Goal: Contribute content: Contribute content

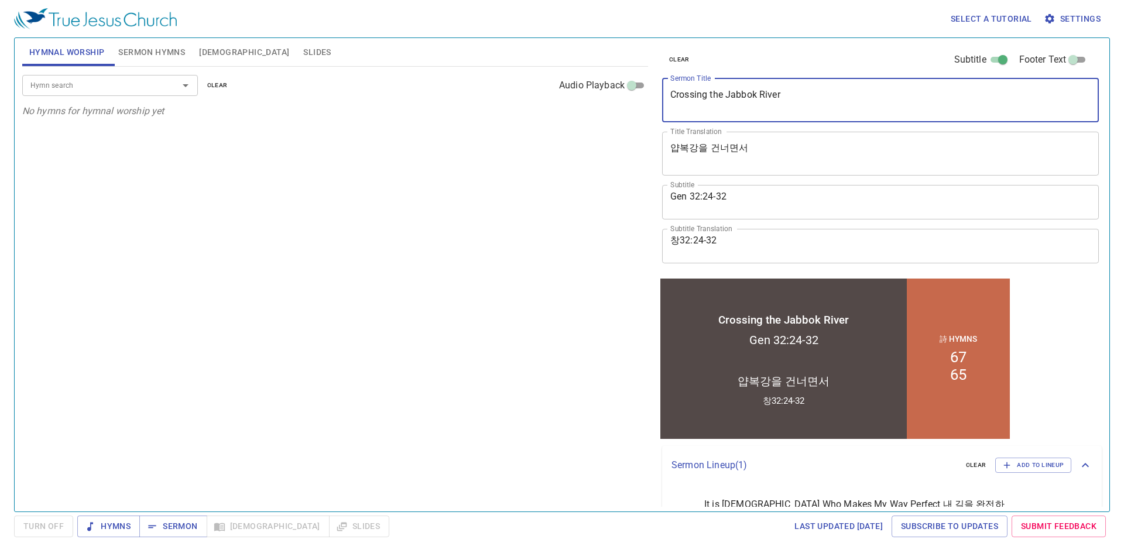
drag, startPoint x: 791, startPoint y: 95, endPoint x: 570, endPoint y: 95, distance: 220.7
click at [571, 95] on div "Hymnal Worship Sermon Hymns Bible Slides Hymn search Hymn search clear Audio Pl…" at bounding box center [562, 270] width 1089 height 474
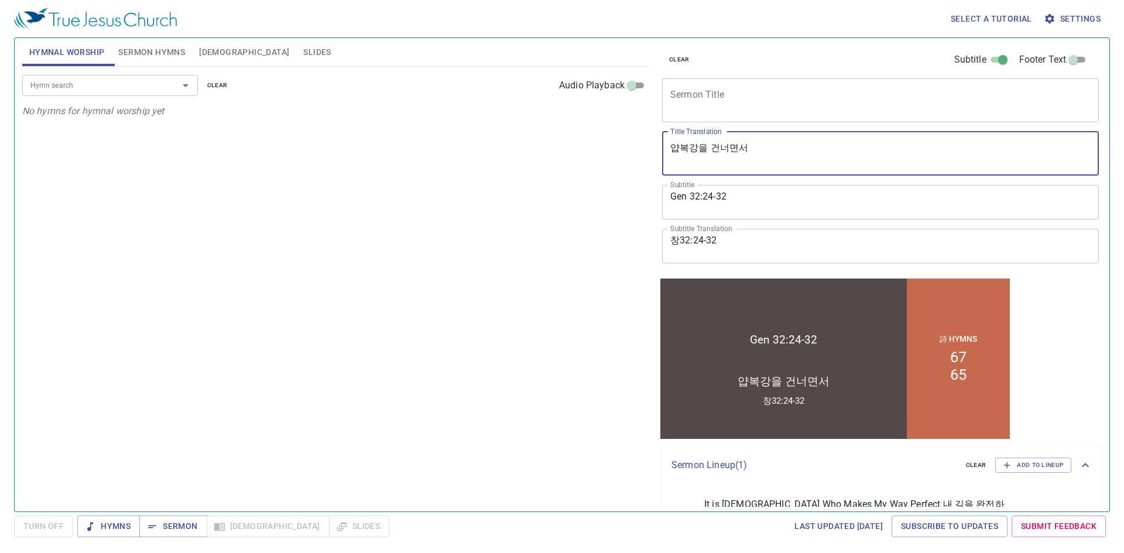
drag, startPoint x: 752, startPoint y: 150, endPoint x: 479, endPoint y: 117, distance: 274.9
click at [479, 117] on div "Hymnal Worship Sermon Hymns Bible Slides Hymn search Hymn search clear Audio Pl…" at bounding box center [562, 270] width 1089 height 474
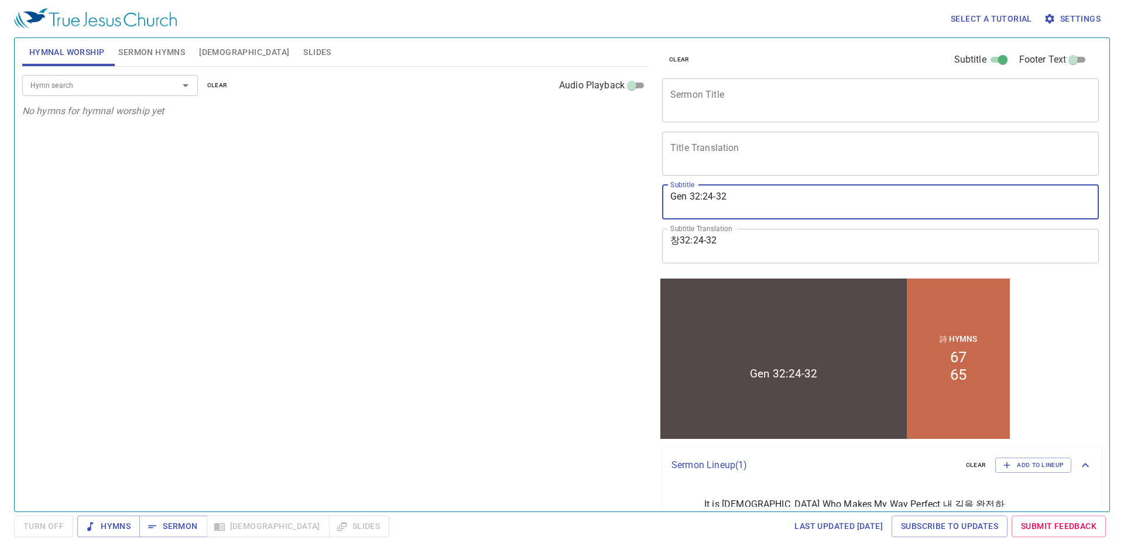
drag, startPoint x: 450, startPoint y: 185, endPoint x: 461, endPoint y: 185, distance: 11.7
click at [461, 185] on div "Hymnal Worship Sermon Hymns Bible Slides Hymn search Hymn search clear Audio Pl…" at bounding box center [562, 270] width 1089 height 474
type textarea "1 Chronicles 4:"
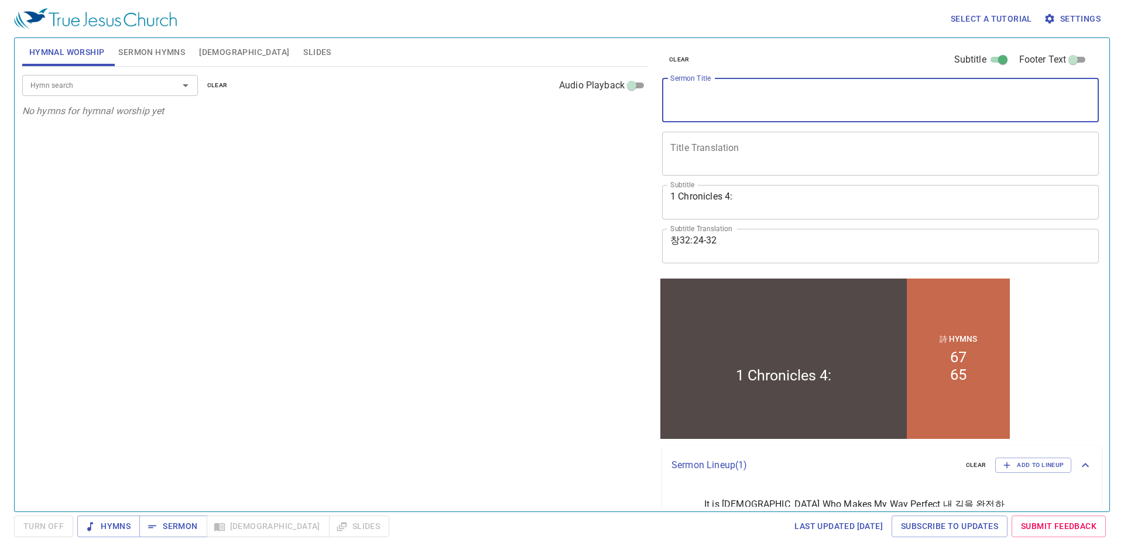
click at [700, 104] on textarea "Sermon Title" at bounding box center [880, 100] width 420 height 22
type textarea "[PERSON_NAME]'s Prayer"
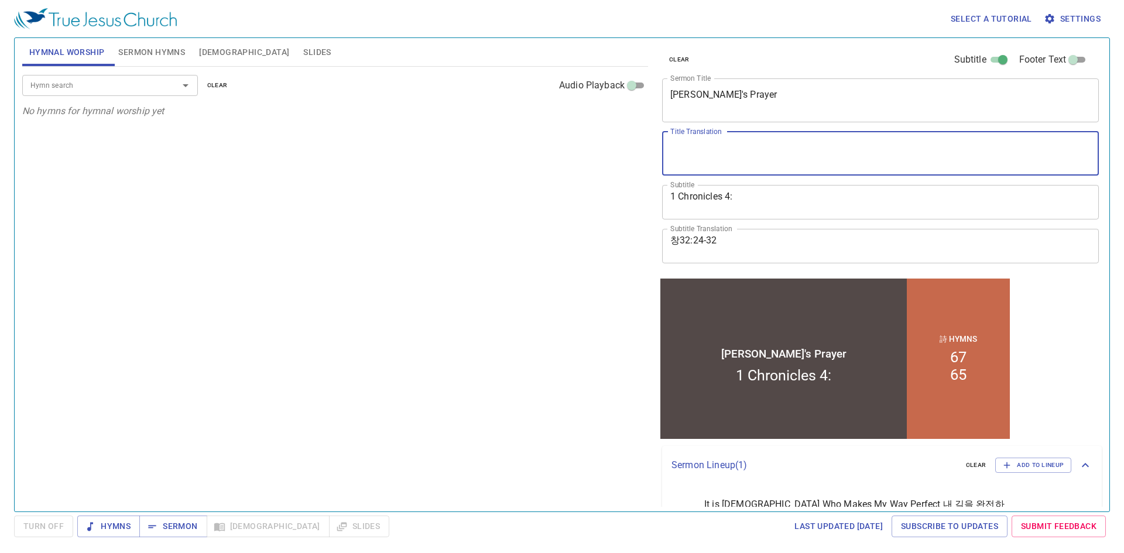
click at [686, 162] on textarea "Title Translation" at bounding box center [880, 153] width 420 height 22
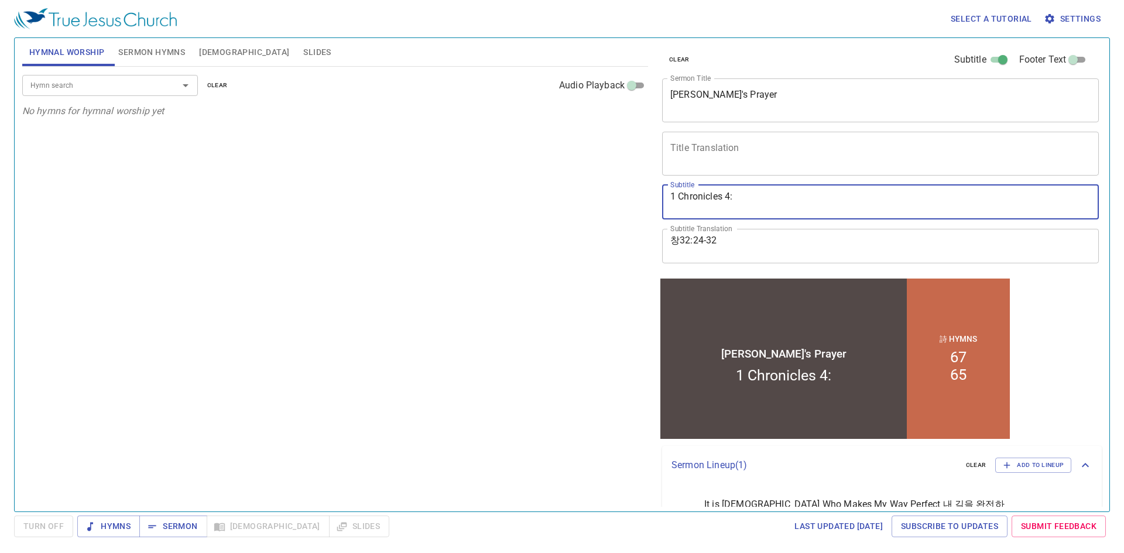
click at [762, 198] on textarea "1 Chronicles 4:" at bounding box center [880, 202] width 420 height 22
type textarea "1 Chronicles 4: 9-10"
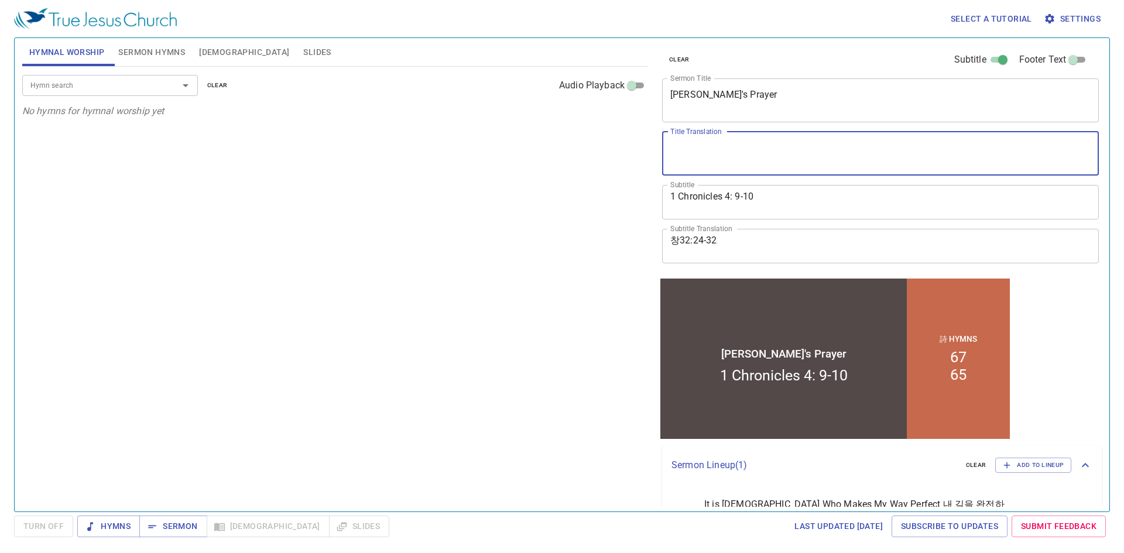
click at [674, 159] on textarea "Title Translation" at bounding box center [880, 153] width 420 height 22
type textarea "d"
click at [675, 150] on textarea "Title Translation" at bounding box center [880, 153] width 420 height 22
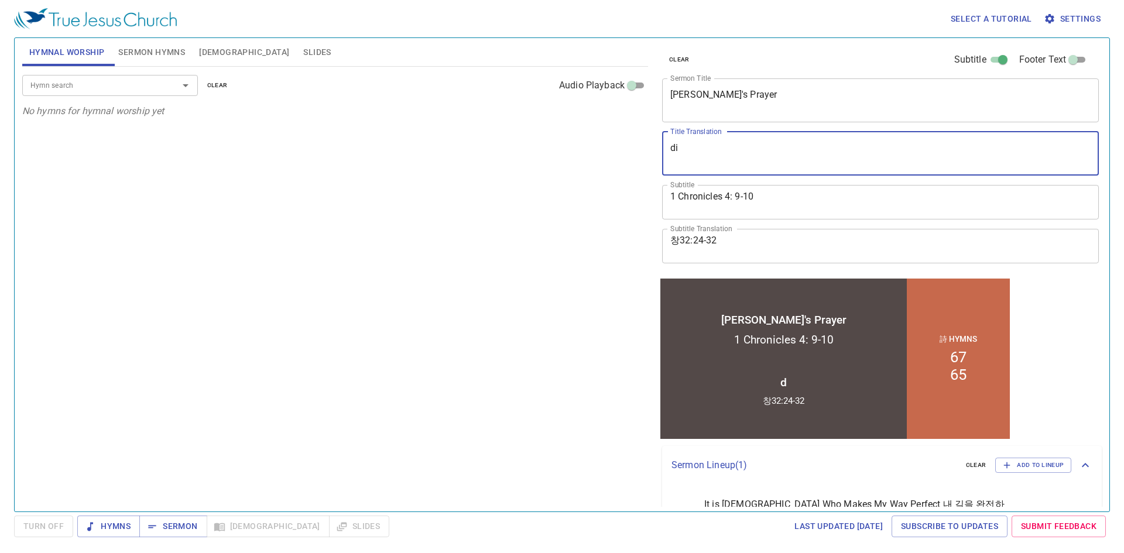
type textarea "d"
type textarea "[PERSON_NAME]의 기도"
click at [723, 245] on textarea "창32:24-32" at bounding box center [880, 246] width 420 height 22
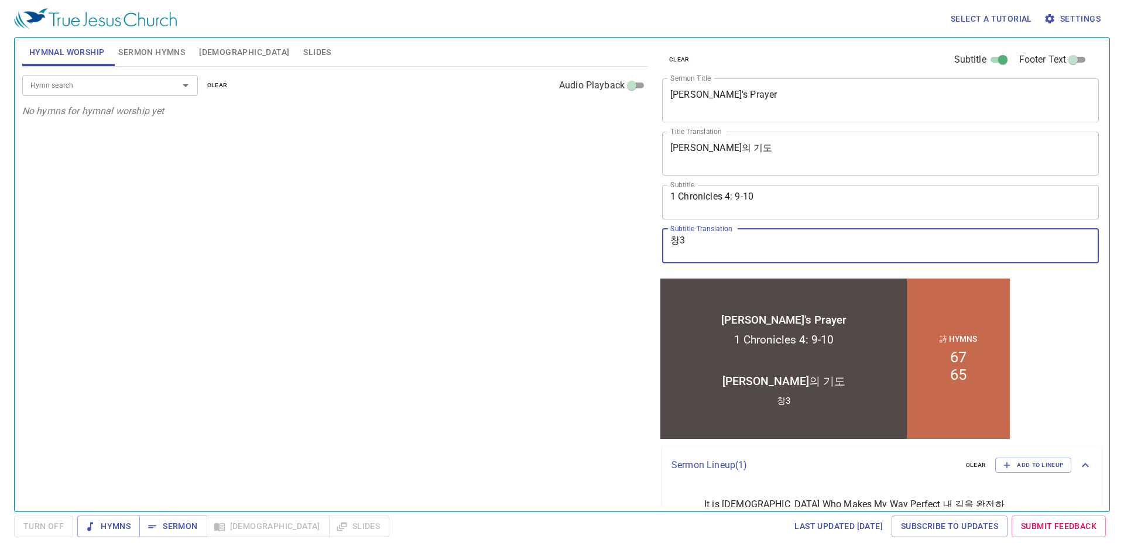
type textarea "창"
type textarea "대상4:9,-10"
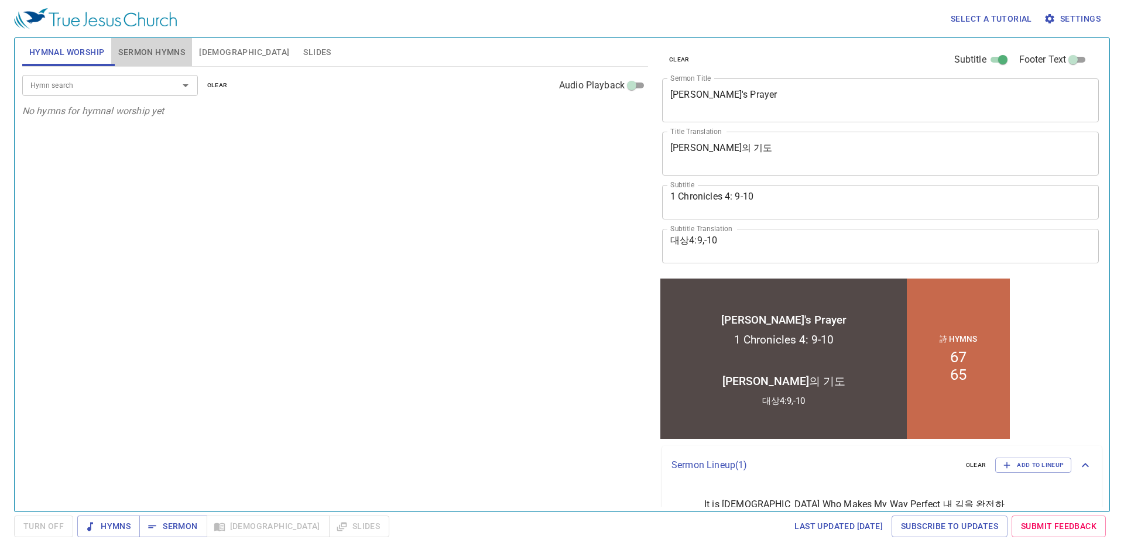
click at [160, 53] on span "Sermon Hymns" at bounding box center [151, 52] width 67 height 15
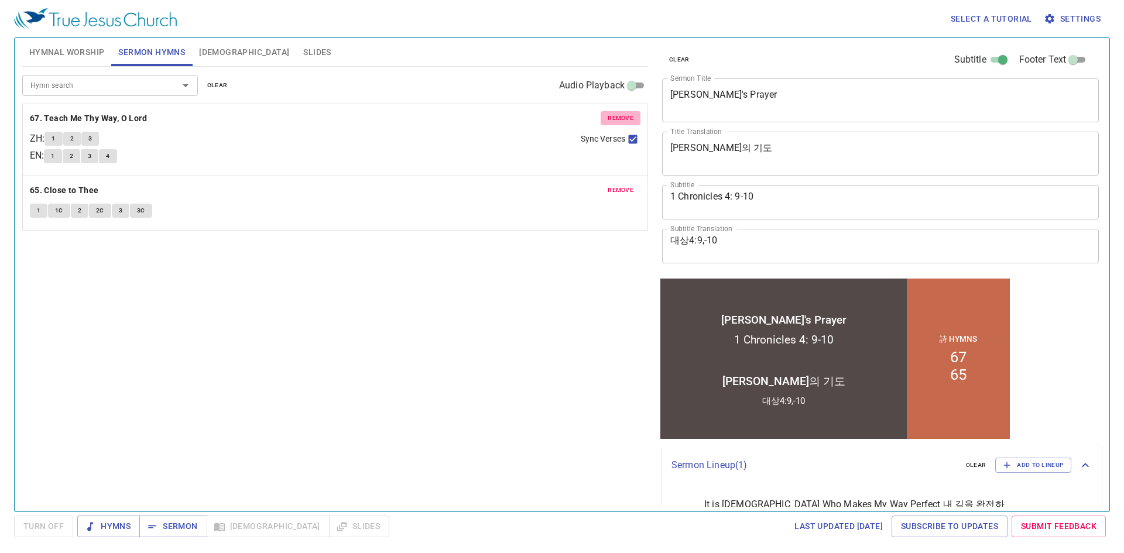
drag, startPoint x: 615, startPoint y: 117, endPoint x: 641, endPoint y: 206, distance: 92.7
click at [616, 117] on span "remove" at bounding box center [621, 118] width 26 height 11
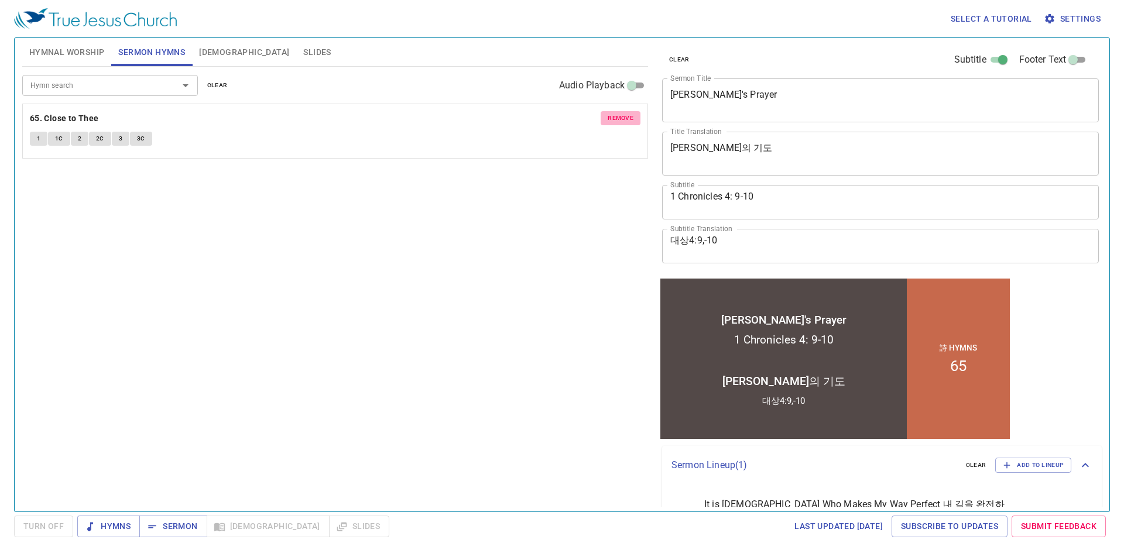
click at [617, 121] on span "remove" at bounding box center [621, 118] width 26 height 11
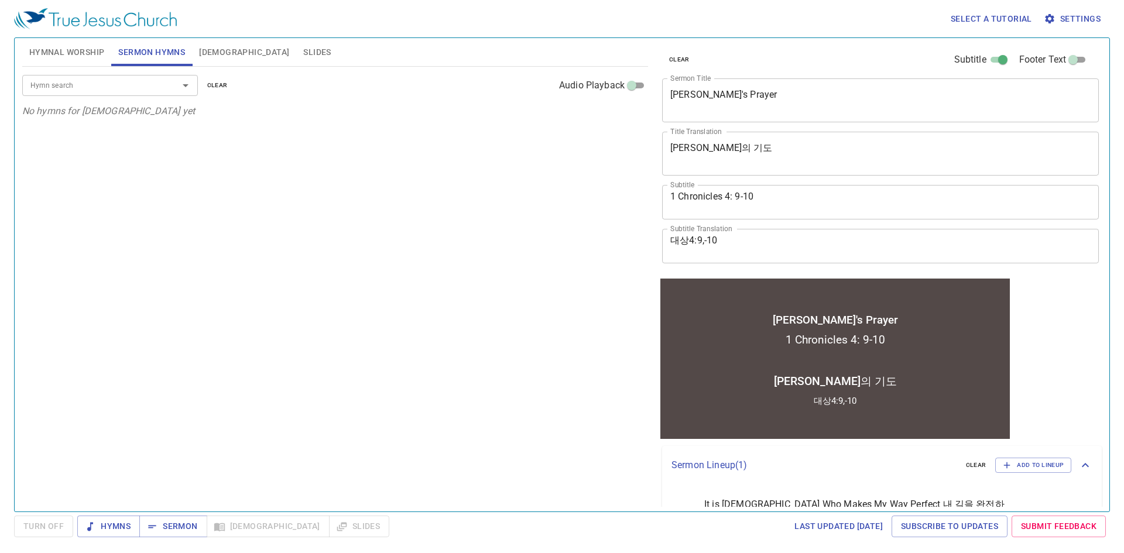
click at [70, 85] on input "Hymn search" at bounding box center [93, 84] width 134 height 13
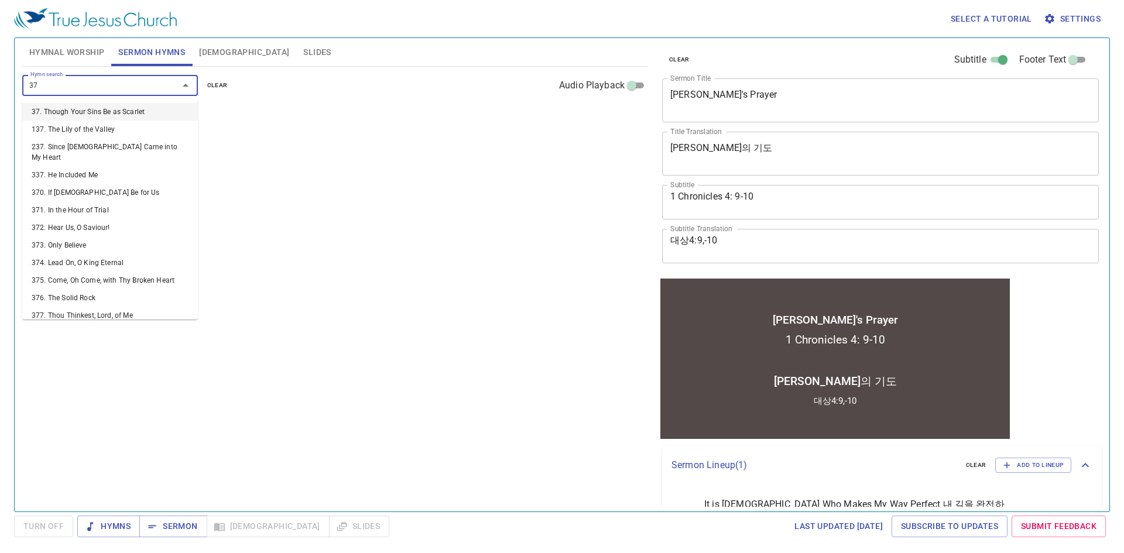
type input "376"
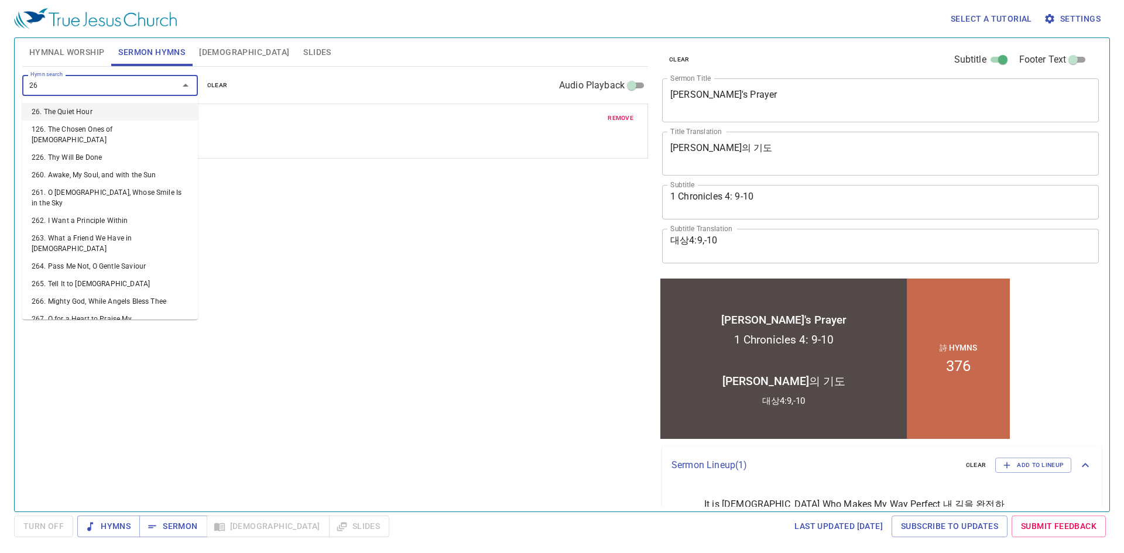
type input "265"
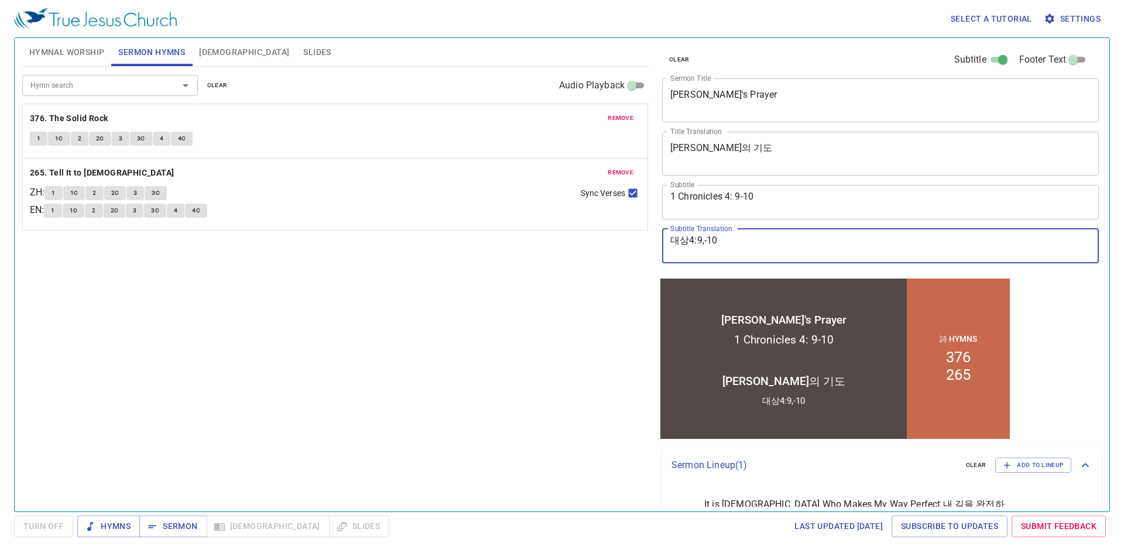
click at [701, 241] on textarea "대상4:9,-10" at bounding box center [880, 246] width 420 height 22
type textarea "대상4:9-10"
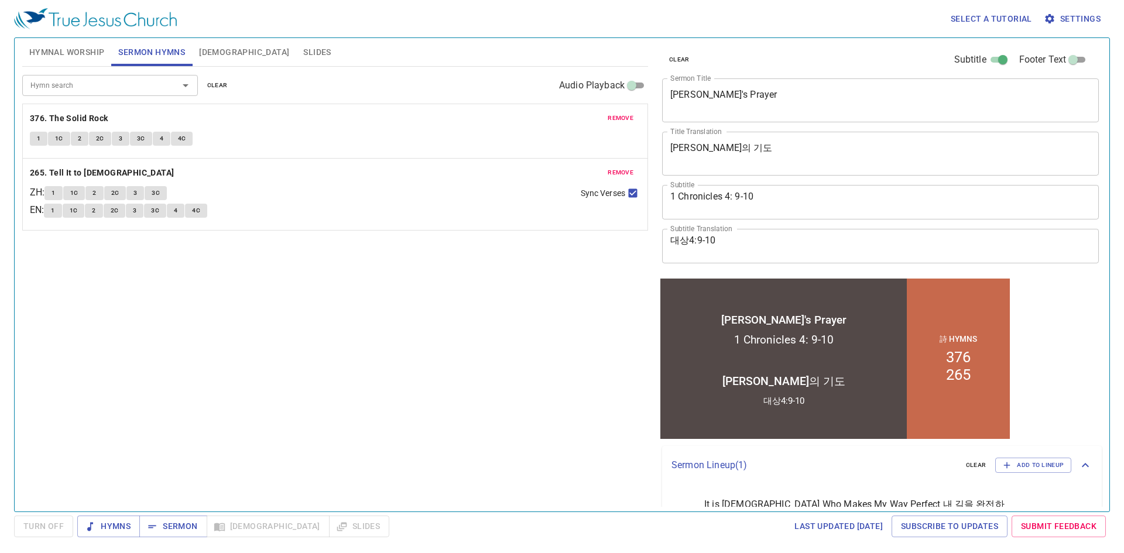
click at [857, 41] on div "clear Subtitle Footer Text Sermon Title Jabez's Prayer x Sermon Title Title Tra…" at bounding box center [880, 157] width 444 height 238
click at [1022, 465] on span "Add to Lineup" at bounding box center [1033, 465] width 61 height 11
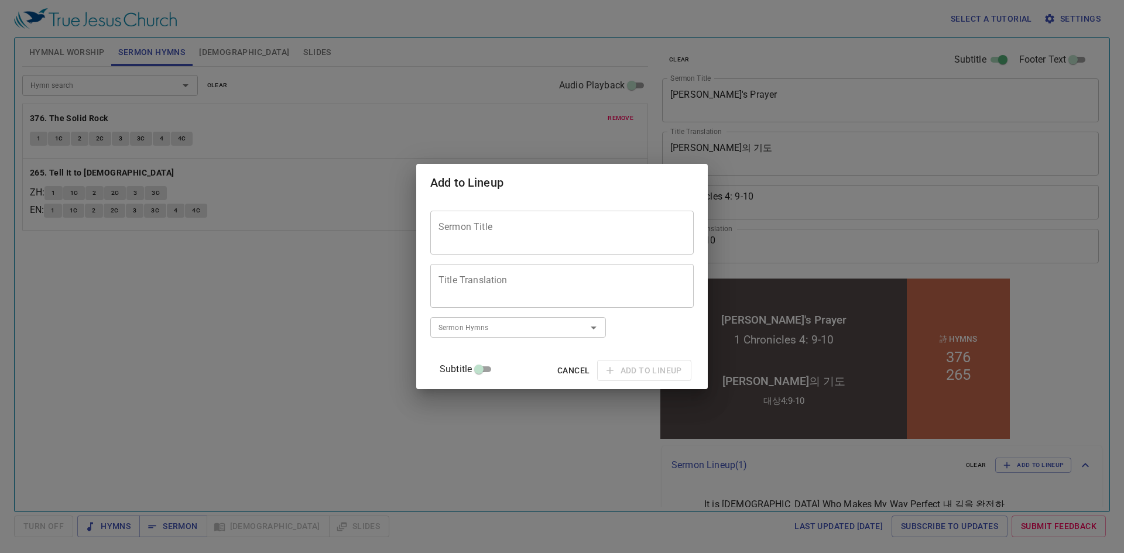
click at [313, 369] on div "Add to Lineup Sermon Title Sermon Title Title Translation Title Translation Sub…" at bounding box center [562, 276] width 1124 height 553
click at [137, 384] on div "Add to Lineup Sermon Title Sermon Title Title Translation Title Translation Sub…" at bounding box center [562, 276] width 1124 height 553
drag, startPoint x: 547, startPoint y: 371, endPoint x: 469, endPoint y: 385, distance: 79.6
click at [557, 372] on span "Cancel" at bounding box center [573, 371] width 32 height 15
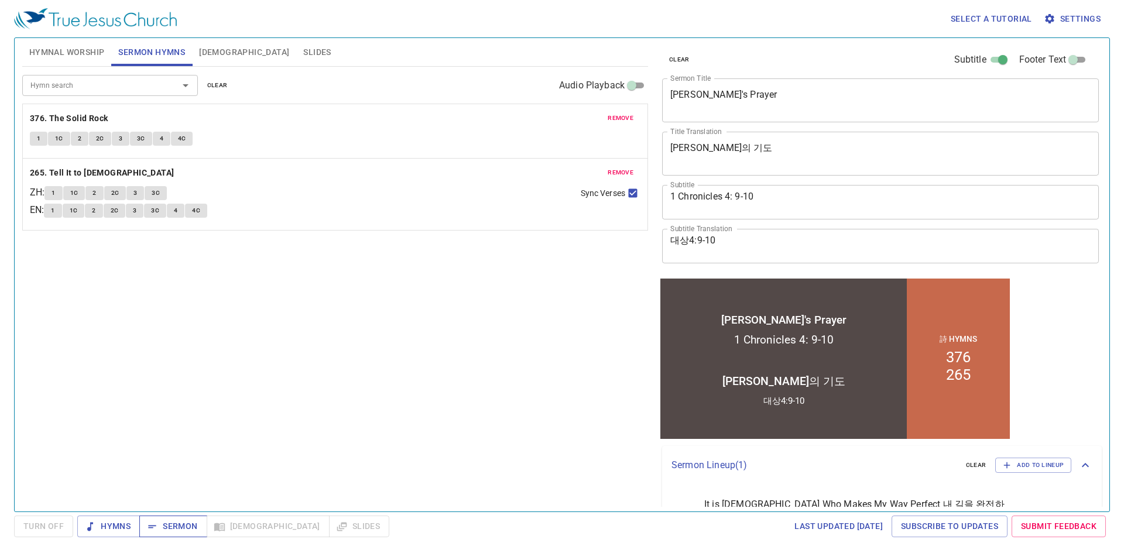
click at [171, 531] on span "Sermon" at bounding box center [173, 526] width 49 height 15
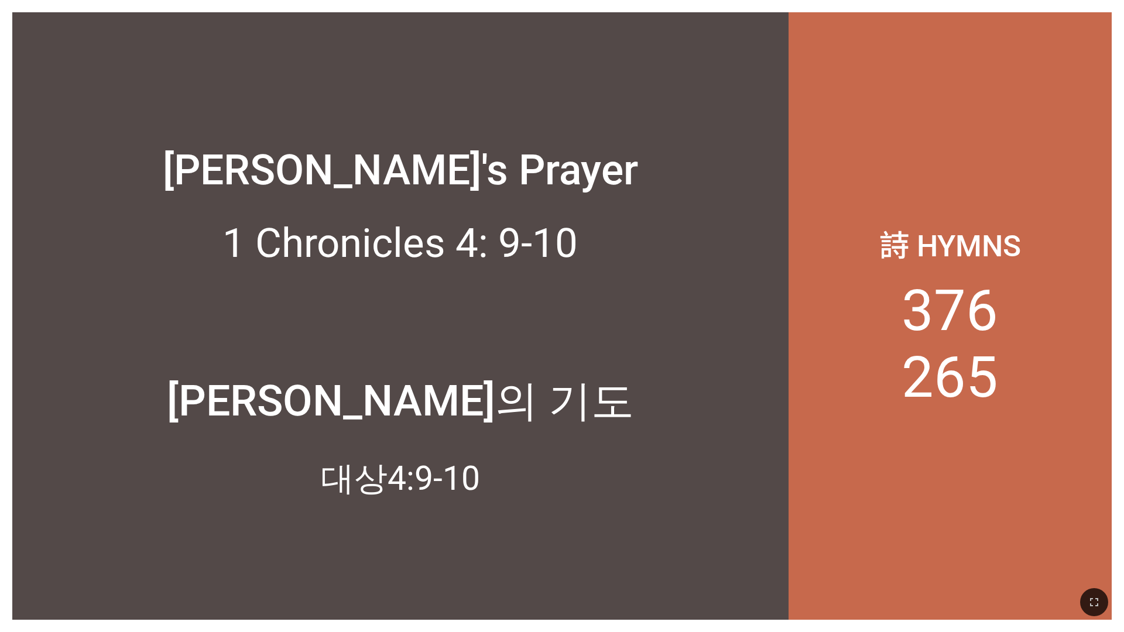
drag, startPoint x: 0, startPoint y: 0, endPoint x: 0, endPoint y: 93, distance: 92.5
click at [189, 172] on div "[PERSON_NAME]'s Prayer [PERSON_NAME]'s Prayer 1 Chronicles 4: 9-10 1 Chronicles…" at bounding box center [562, 316] width 1124 height 632
drag, startPoint x: 1, startPoint y: 0, endPoint x: 100, endPoint y: 76, distance: 125.3
click at [100, 76] on div "[PERSON_NAME]'s Prayer [PERSON_NAME]'s Prayer 1 Chronicles 4: 9-10 1 Chronicles…" at bounding box center [562, 316] width 1124 height 632
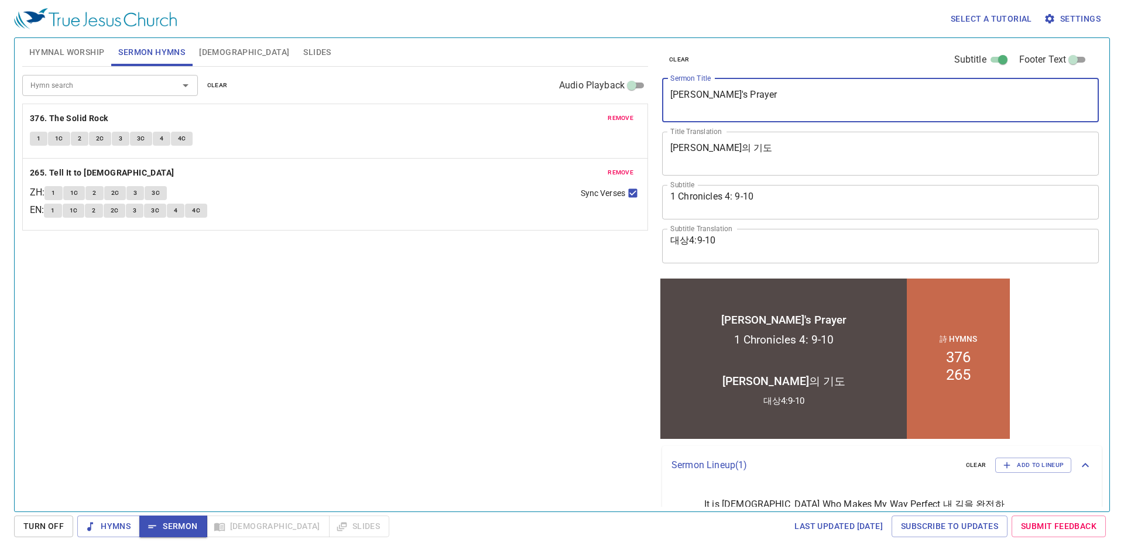
drag, startPoint x: 734, startPoint y: 97, endPoint x: 594, endPoint y: 78, distance: 141.2
click at [605, 78] on div "Hymnal Worship Sermon Hymns Bible Slides Hymn search Hymn search clear Audio Pl…" at bounding box center [562, 270] width 1089 height 474
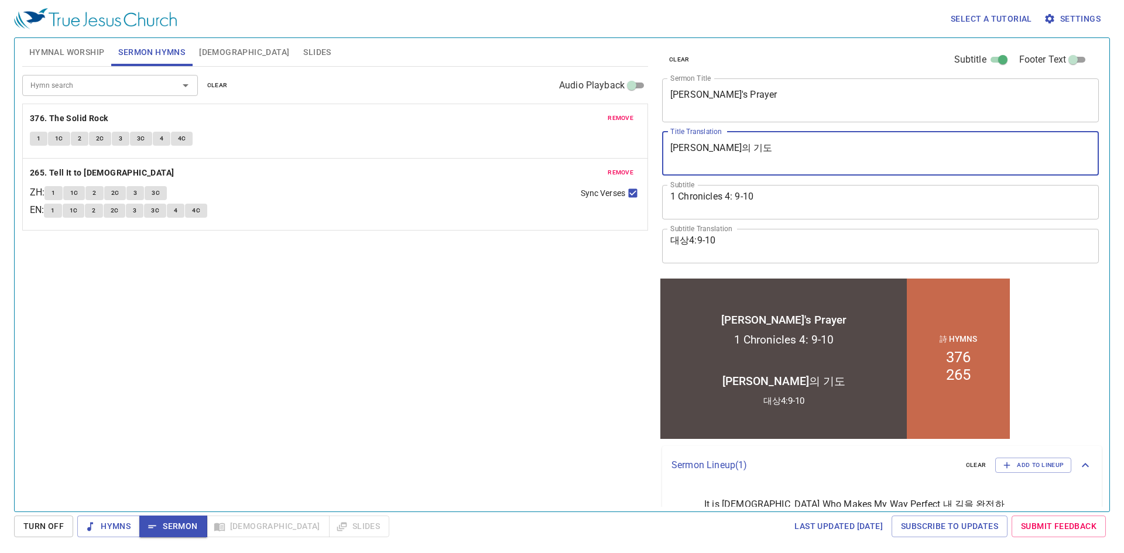
drag, startPoint x: 732, startPoint y: 149, endPoint x: 389, endPoint y: 84, distance: 349.2
click at [426, 100] on div "Hymnal Worship Sermon Hymns Bible Slides Hymn search Hymn search clear Audio Pl…" at bounding box center [562, 270] width 1089 height 474
